Goal: Information Seeking & Learning: Learn about a topic

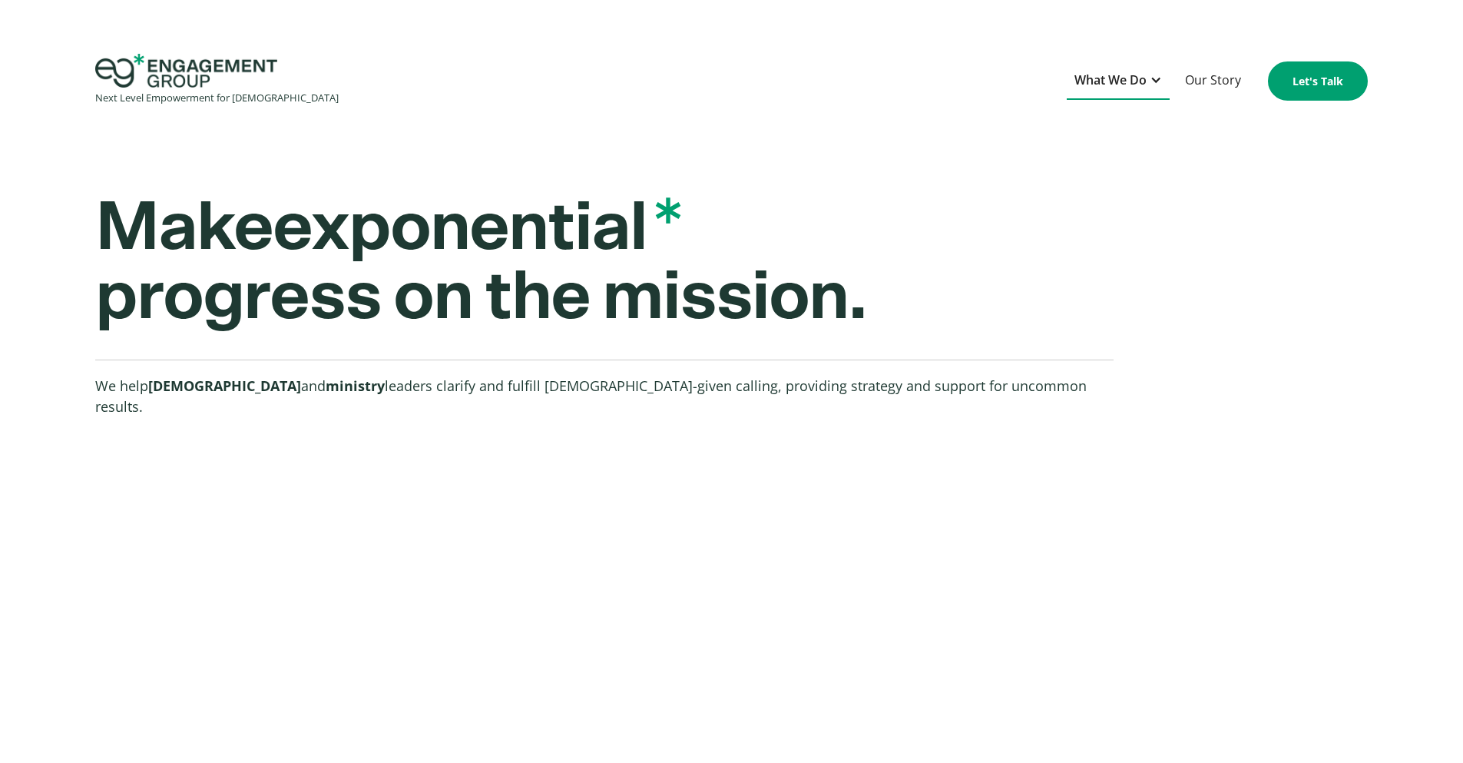
click at [1125, 84] on div "What We Do" at bounding box center [1111, 80] width 72 height 21
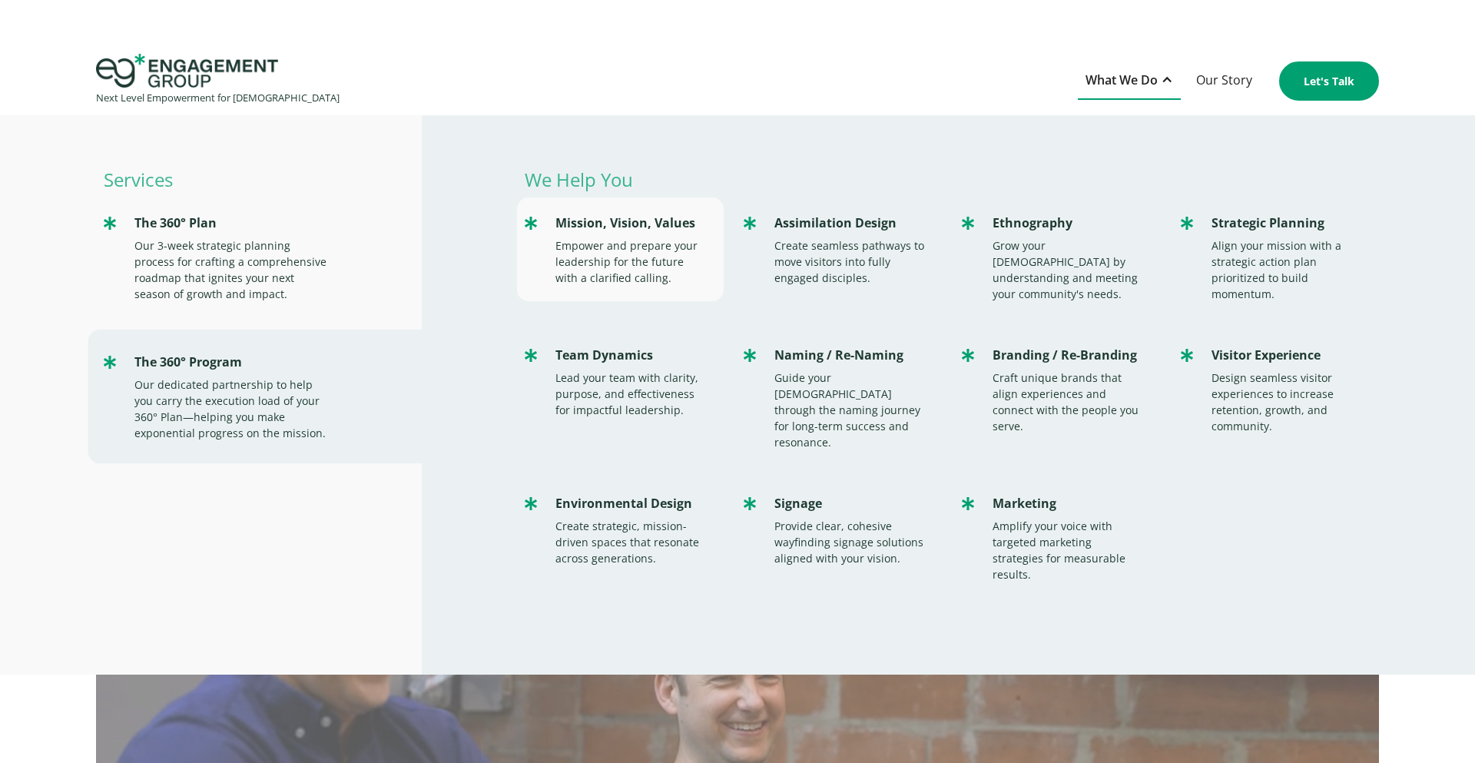
click at [678, 220] on div "Mission, Vision, Values" at bounding box center [631, 223] width 152 height 21
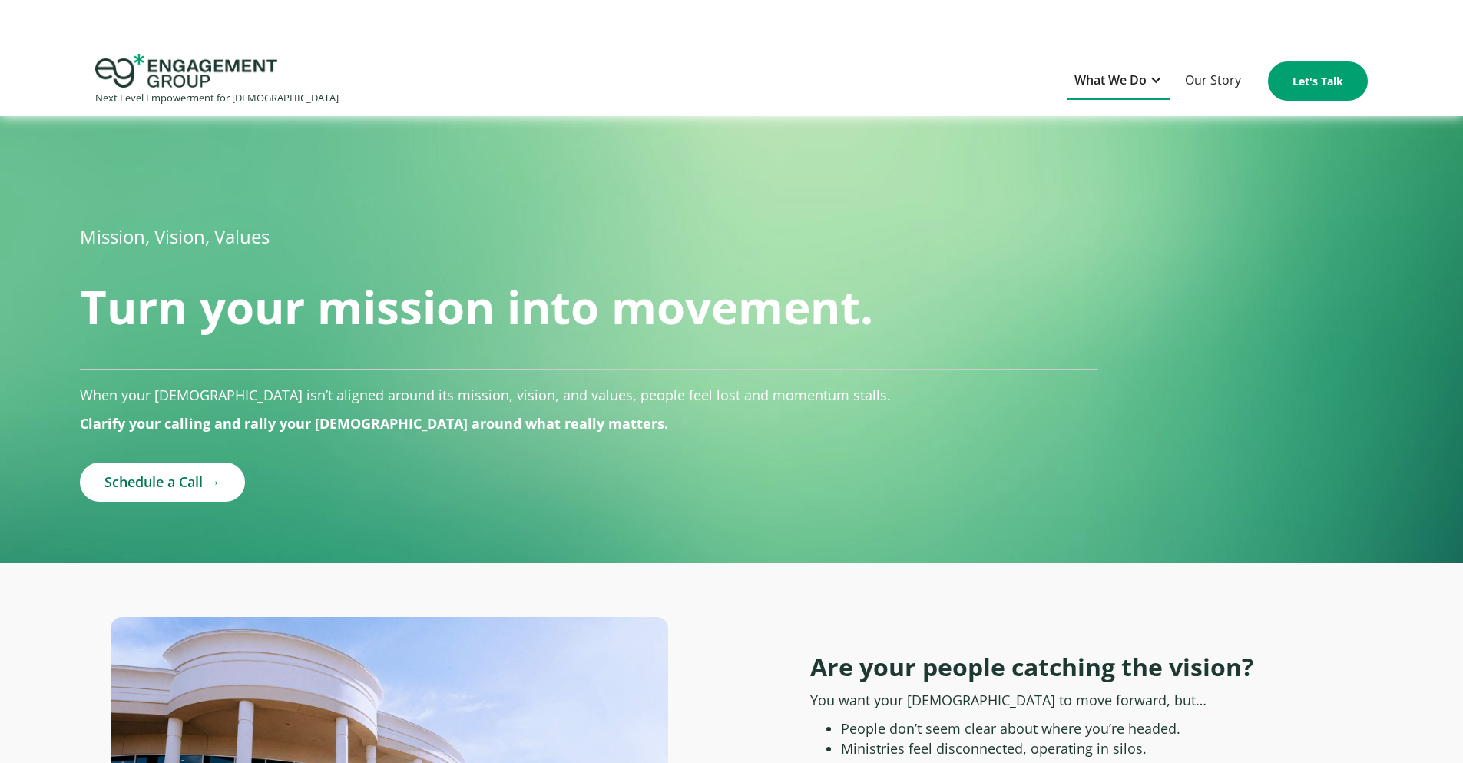
click at [1128, 82] on div "What We Do" at bounding box center [1111, 80] width 72 height 21
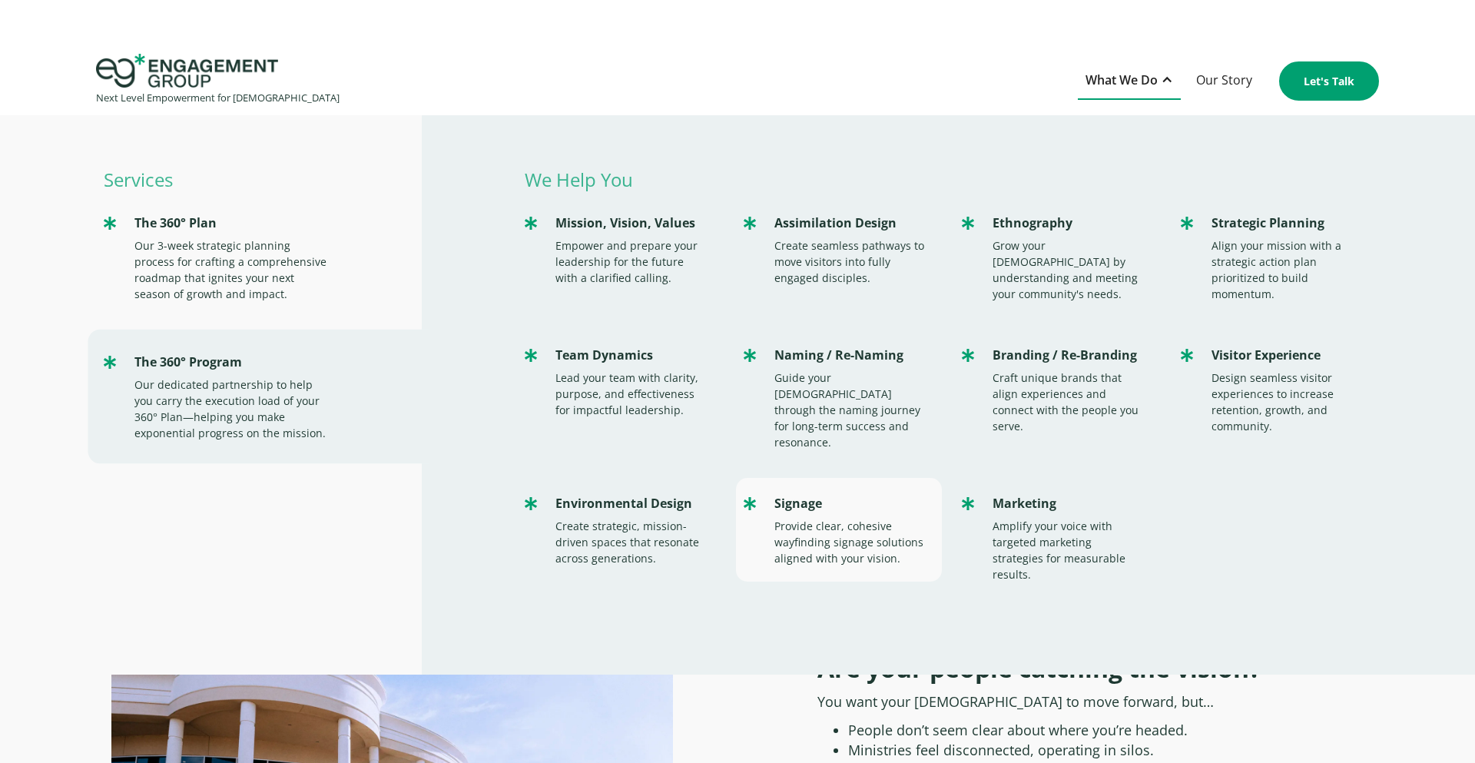
click at [801, 525] on div "Provide clear, cohesive wayfinding signage solutions aligned with your vision." at bounding box center [850, 542] width 152 height 48
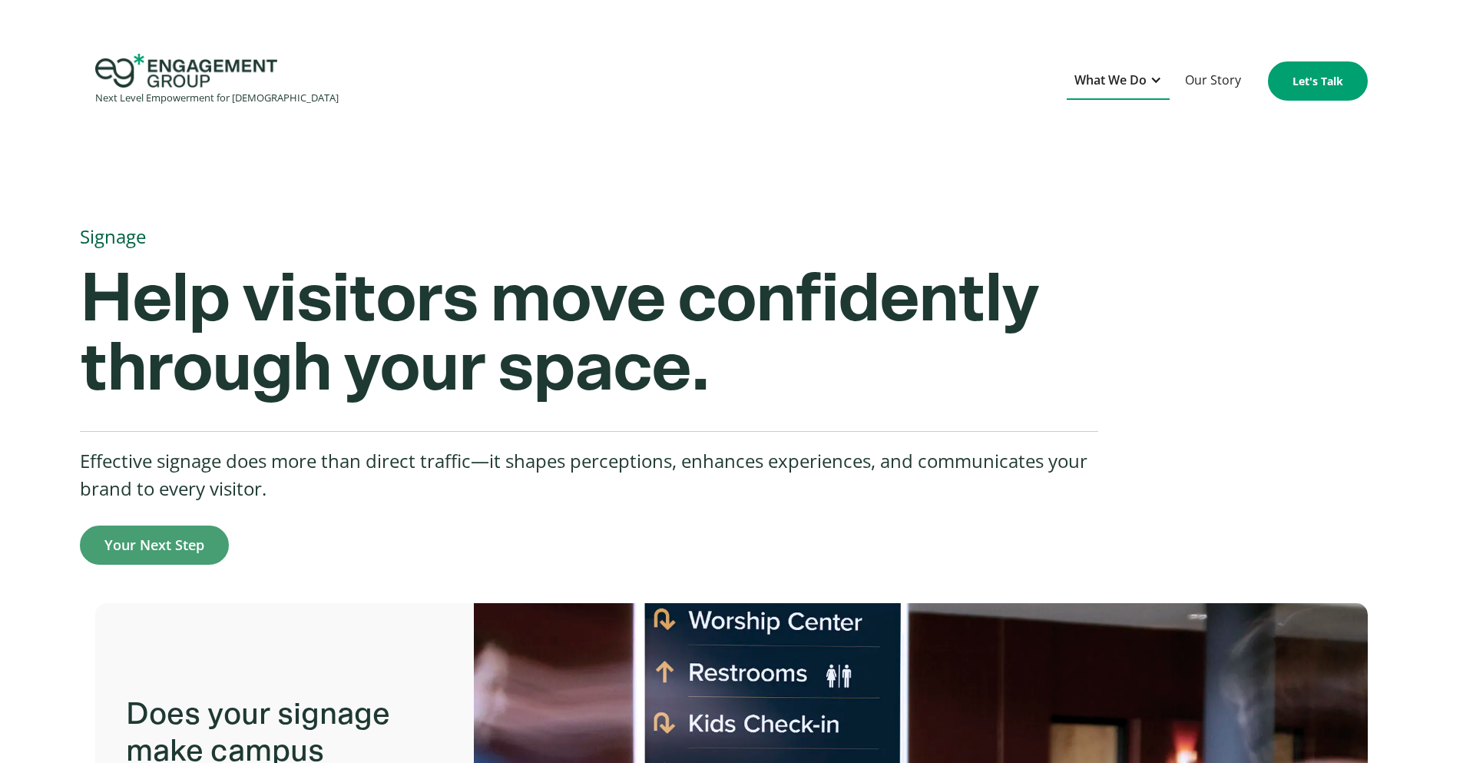
click at [1127, 79] on div "What We Do" at bounding box center [1111, 80] width 72 height 21
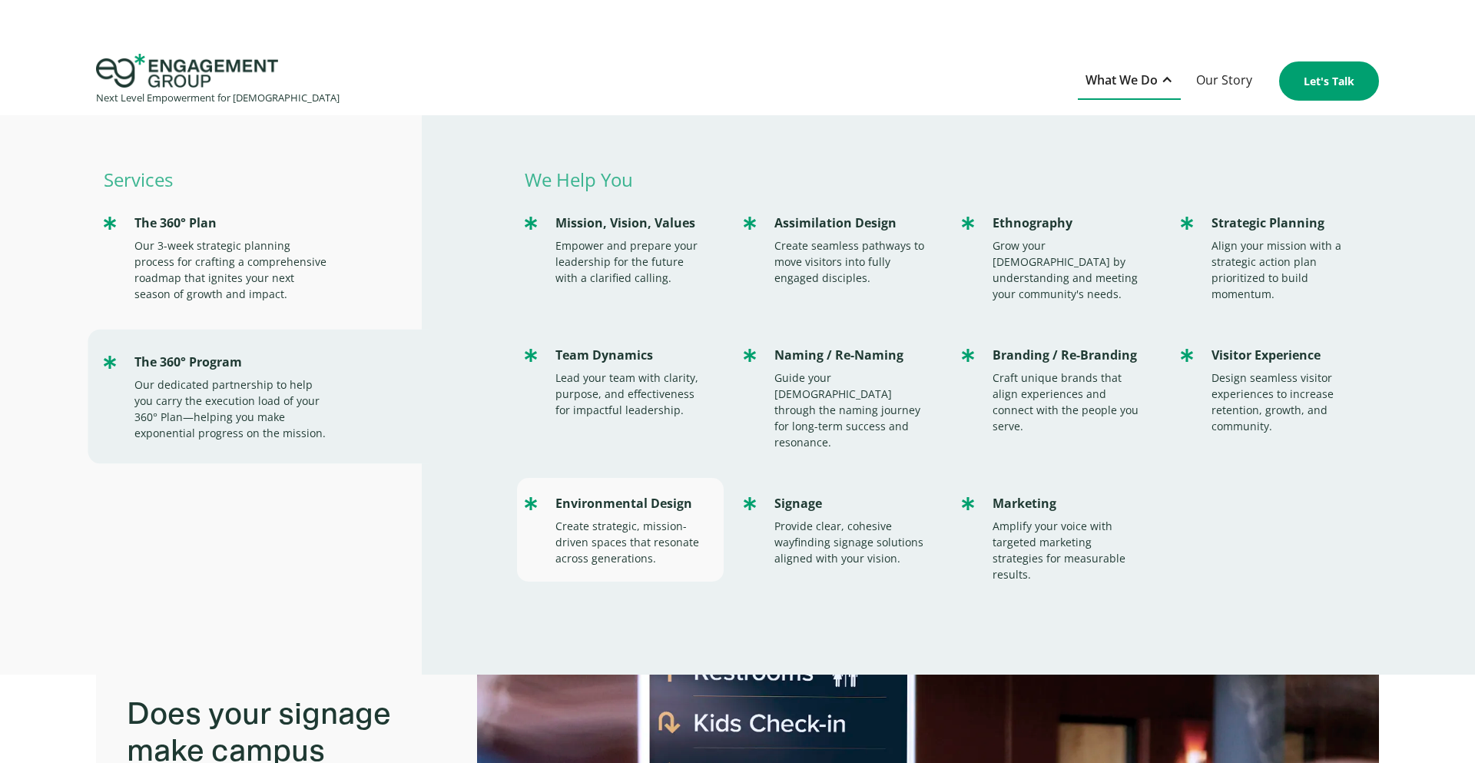
click at [607, 518] on div "Create strategic, mission-driven spaces that resonate across generations." at bounding box center [631, 542] width 152 height 48
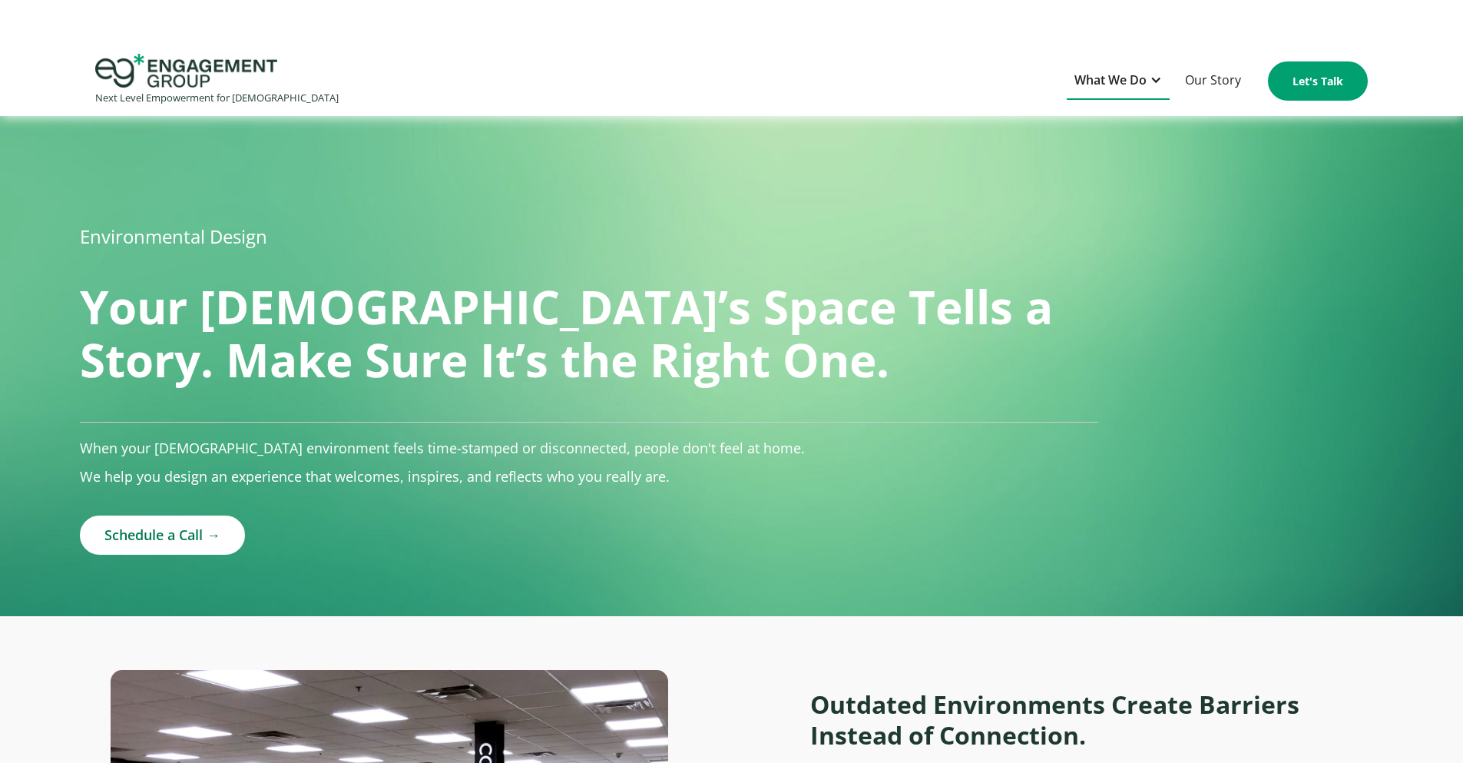
click at [1116, 81] on div "What We Do" at bounding box center [1111, 80] width 72 height 21
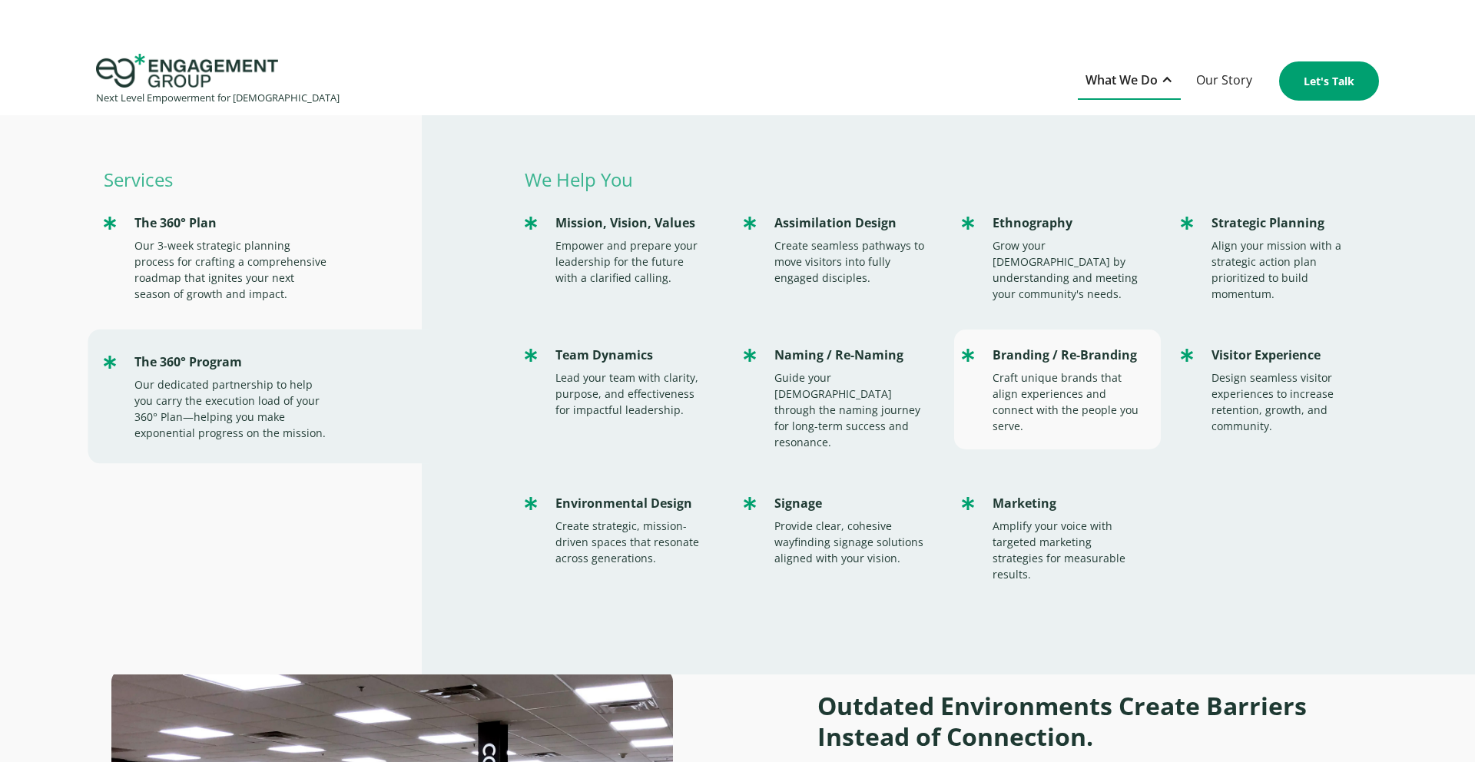
click at [1013, 393] on div "Craft unique brands that align experiences and connect with the people you serv…" at bounding box center [1069, 402] width 152 height 65
